Goal: Check status: Check status

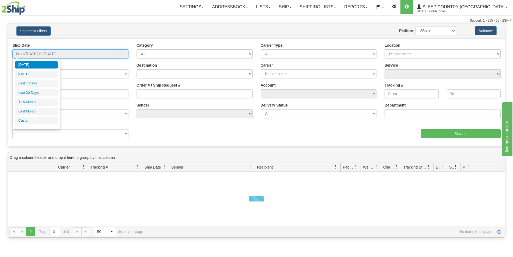
click at [101, 54] on input "From [DATE] To [DATE]" at bounding box center [70, 53] width 116 height 9
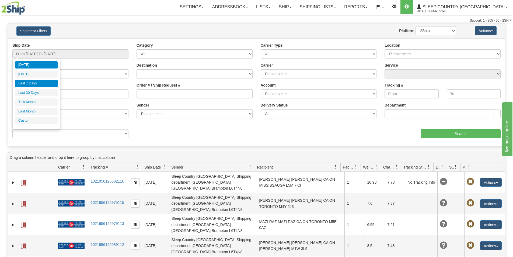
click at [24, 82] on li "Last 7 Days" at bounding box center [36, 83] width 43 height 7
type input "From [DATE] To [DATE]"
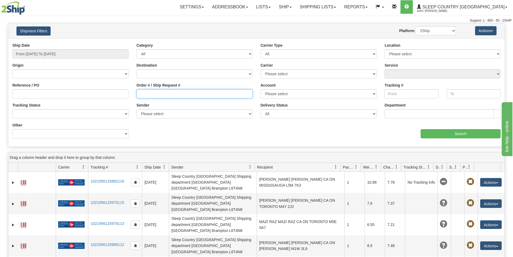
click at [141, 94] on input "Order # / Ship Request #" at bounding box center [195, 93] width 116 height 9
paste input "9002H986216"
type input "9002H986216"
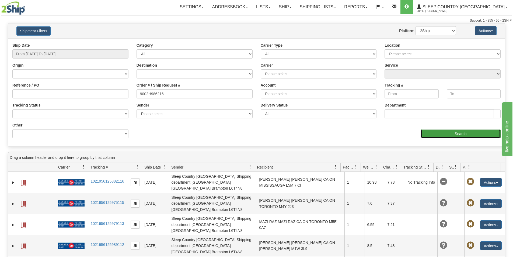
click at [425, 133] on input "Search" at bounding box center [461, 133] width 80 height 9
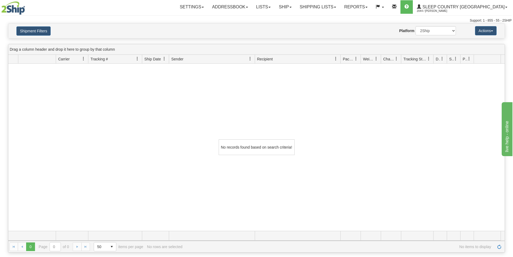
drag, startPoint x: 426, startPoint y: 183, endPoint x: 429, endPoint y: 174, distance: 10.1
click at [426, 183] on div "No records found based on search criteria!" at bounding box center [256, 147] width 496 height 167
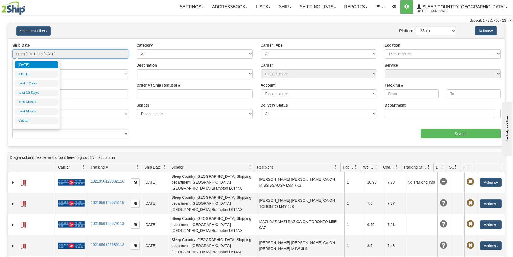
click at [74, 53] on input "From [DATE] To [DATE]" at bounding box center [70, 53] width 116 height 9
drag, startPoint x: 35, startPoint y: 83, endPoint x: 43, endPoint y: 82, distance: 8.4
click at [36, 83] on li "Last 7 Days" at bounding box center [36, 83] width 43 height 7
type input "From [DATE] To [DATE]"
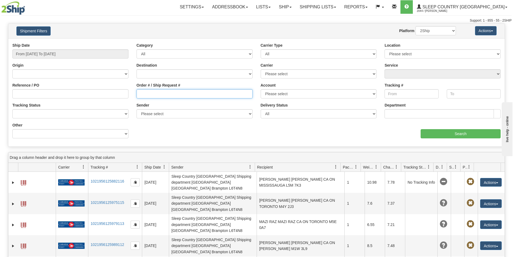
click at [141, 95] on input "Order # / Ship Request #" at bounding box center [195, 93] width 116 height 9
paste input "9002H986216"
type input "9002H986216"
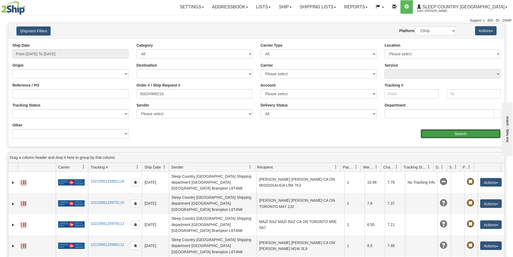
click at [464, 135] on input "Search" at bounding box center [461, 133] width 80 height 9
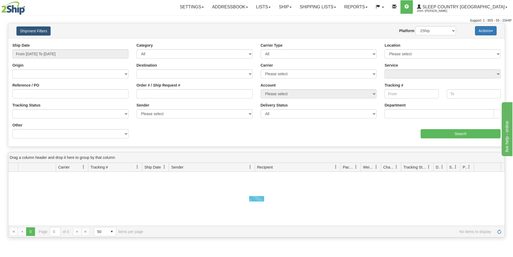
click at [492, 33] on button "Actions" at bounding box center [486, 30] width 22 height 9
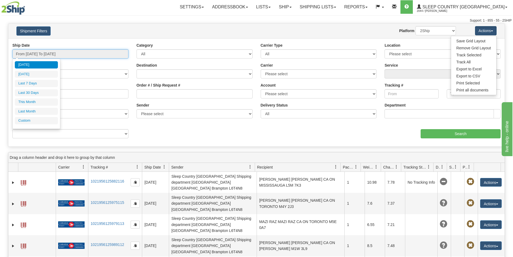
click at [114, 54] on input "From [DATE] To [DATE]" at bounding box center [70, 53] width 116 height 9
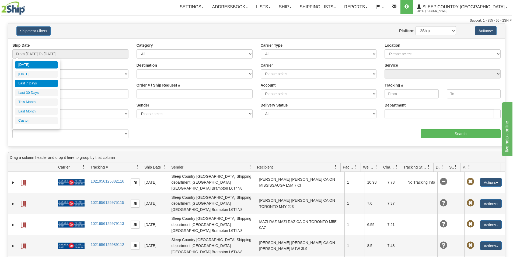
click at [32, 83] on li "Last 7 Days" at bounding box center [36, 83] width 43 height 7
type input "From [DATE] To [DATE]"
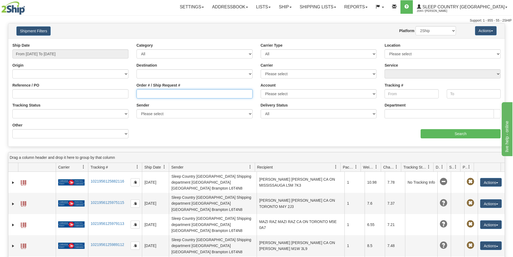
click at [139, 93] on input "Order # / Ship Request #" at bounding box center [195, 93] width 116 height 9
paste input "9002H986216"
type input "9002H986216"
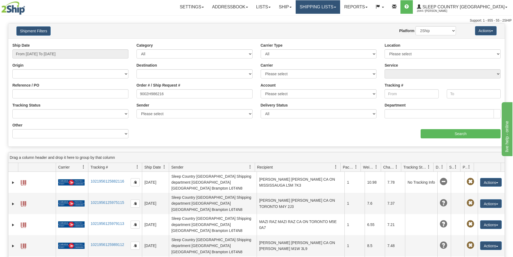
click at [336, 7] on span at bounding box center [335, 7] width 2 height 1
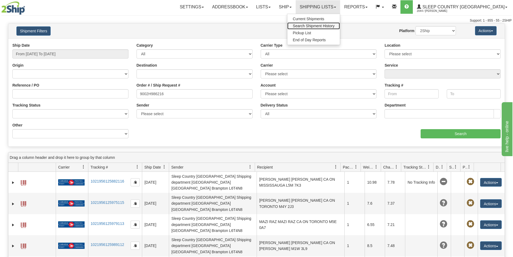
click at [334, 24] on span "Search Shipment History" at bounding box center [314, 26] width 42 height 4
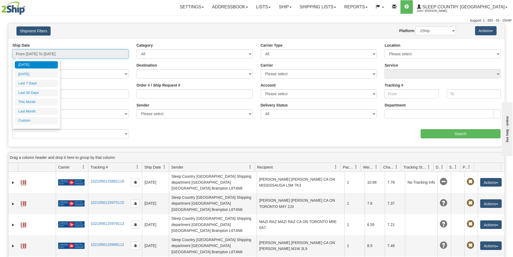
click at [94, 54] on input "From [DATE] To [DATE]" at bounding box center [70, 53] width 116 height 9
click at [47, 81] on li "Last 7 Days" at bounding box center [36, 83] width 43 height 7
type input "From [DATE] To [DATE]"
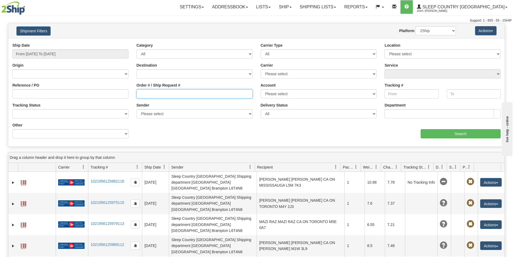
click at [139, 94] on input "Order # / Ship Request #" at bounding box center [195, 93] width 116 height 9
paste input "9002H986216"
type input "9002H986216"
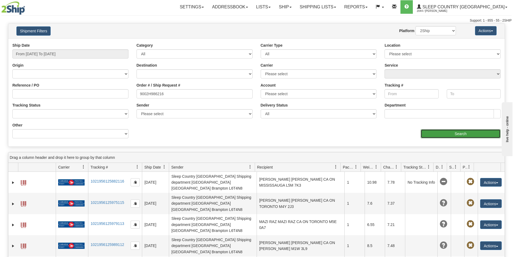
click at [477, 133] on input "Search" at bounding box center [461, 133] width 80 height 9
